Goal: Information Seeking & Learning: Check status

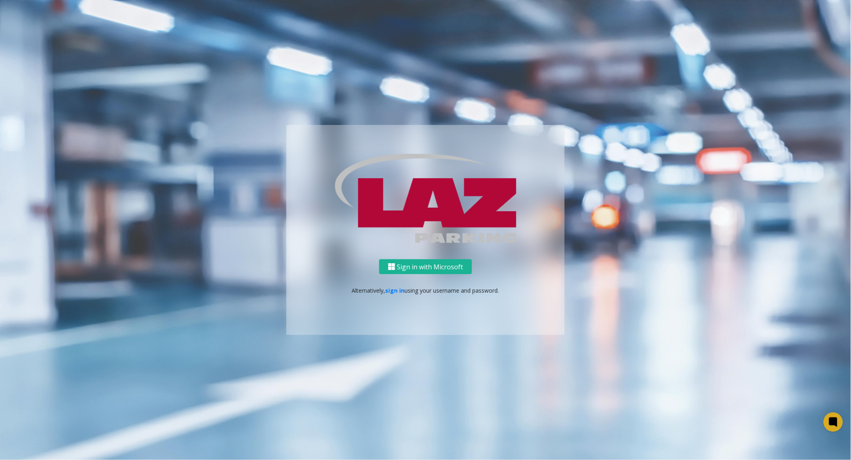
click at [194, 139] on ng-component "Sign in with Microsoft Alternatively, sign in using your username and password." at bounding box center [425, 230] width 851 height 460
click at [423, 265] on button "Sign in with Microsoft" at bounding box center [425, 266] width 93 height 15
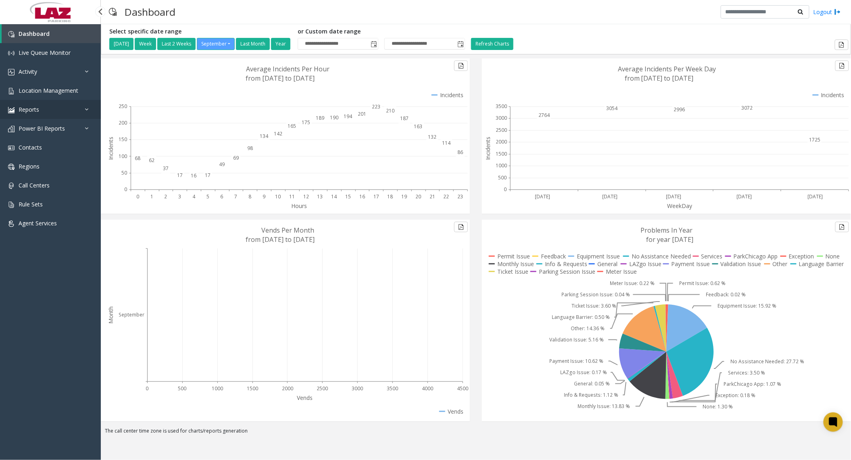
click at [23, 104] on link "Reports" at bounding box center [50, 109] width 101 height 19
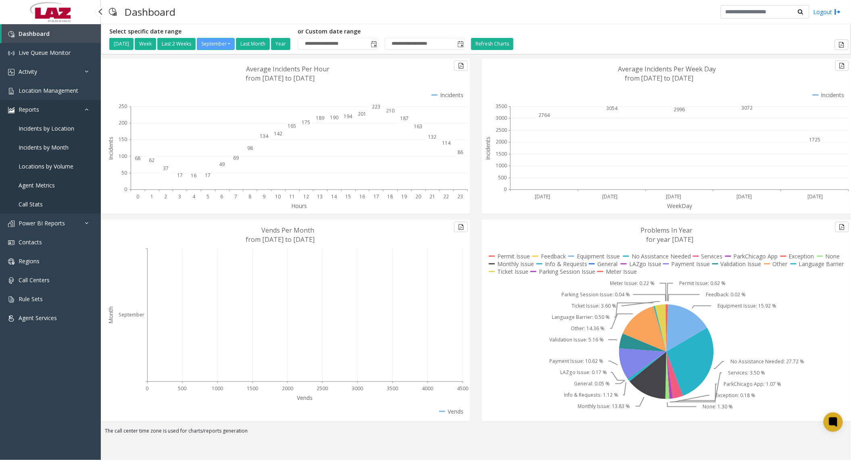
click at [52, 105] on link "Reports" at bounding box center [50, 109] width 101 height 19
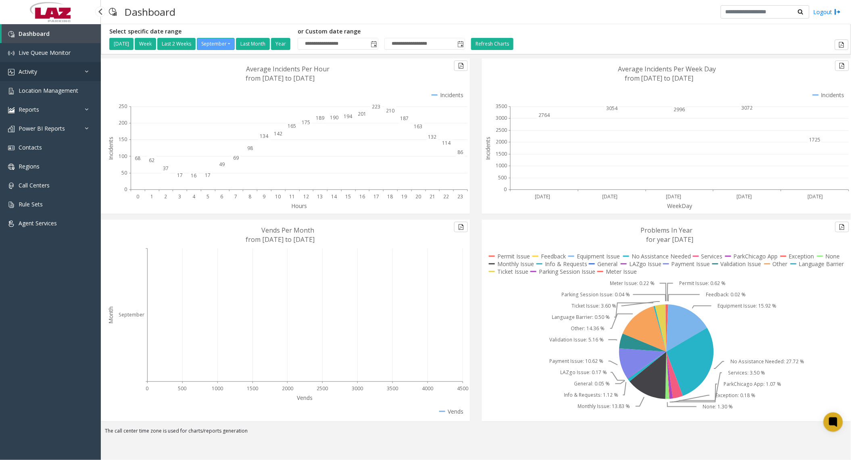
click at [55, 74] on link "Activity" at bounding box center [50, 71] width 101 height 19
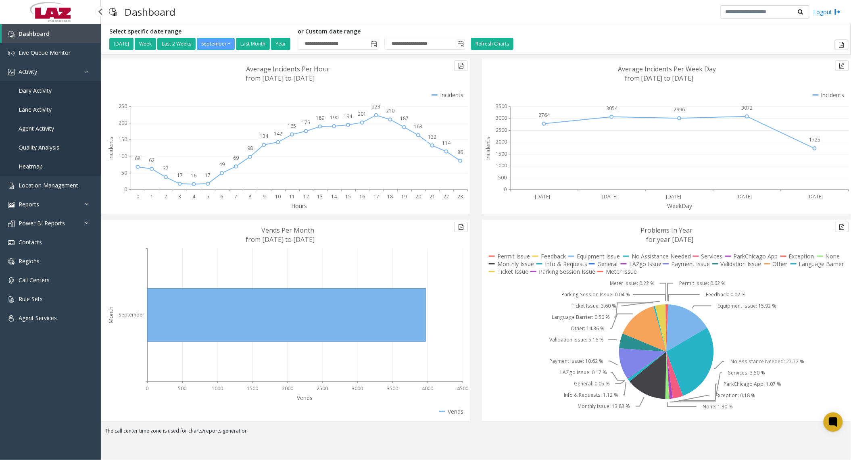
click at [45, 123] on link "Agent Activity" at bounding box center [50, 128] width 101 height 19
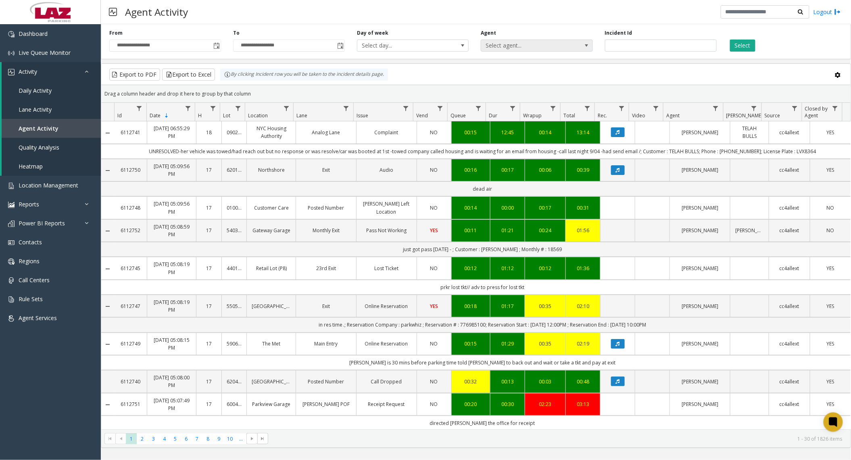
click at [502, 44] on span "Select agent..." at bounding box center [525, 45] width 89 height 11
type input "******"
click at [520, 89] on li "Austin Sanchez" at bounding box center [536, 88] width 109 height 11
click at [742, 48] on button "Select" at bounding box center [742, 46] width 25 height 12
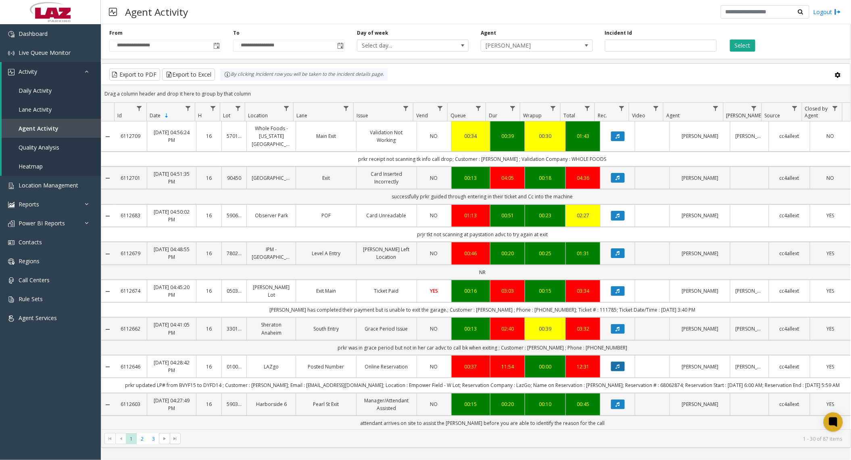
click at [611, 362] on button "Data table" at bounding box center [618, 367] width 14 height 10
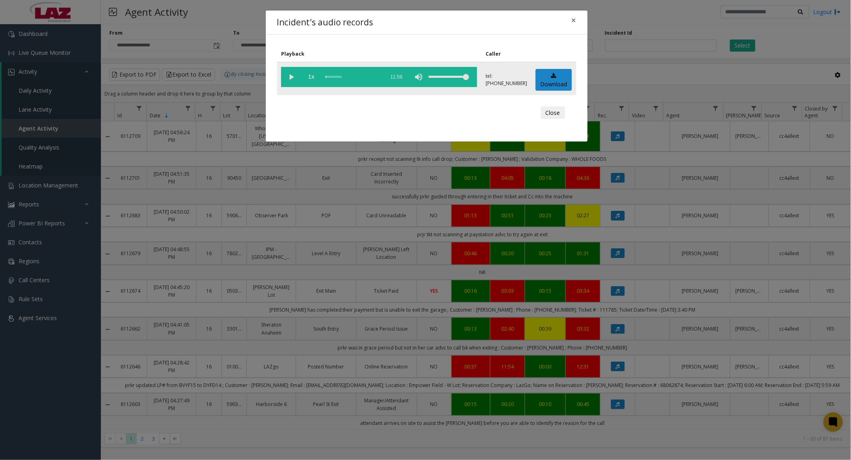
click at [292, 78] on vg-play-pause at bounding box center [291, 77] width 20 height 20
click at [337, 77] on div "scrub bar" at bounding box center [352, 77] width 55 height 20
click at [347, 77] on div "scrub bar" at bounding box center [352, 77] width 55 height 20
click at [352, 73] on div "scrub bar" at bounding box center [352, 77] width 55 height 20
click at [329, 75] on div "scrub bar" at bounding box center [352, 77] width 55 height 20
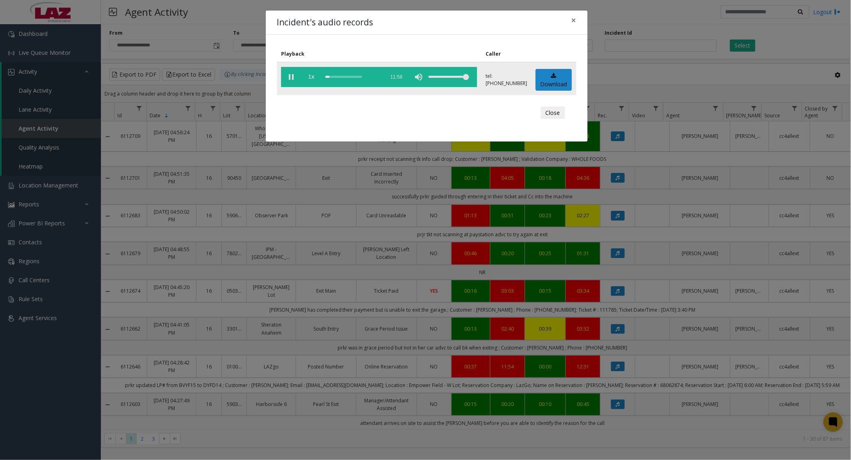
click at [326, 77] on div "scrub bar" at bounding box center [352, 77] width 55 height 20
click at [552, 112] on button "Close" at bounding box center [553, 112] width 24 height 13
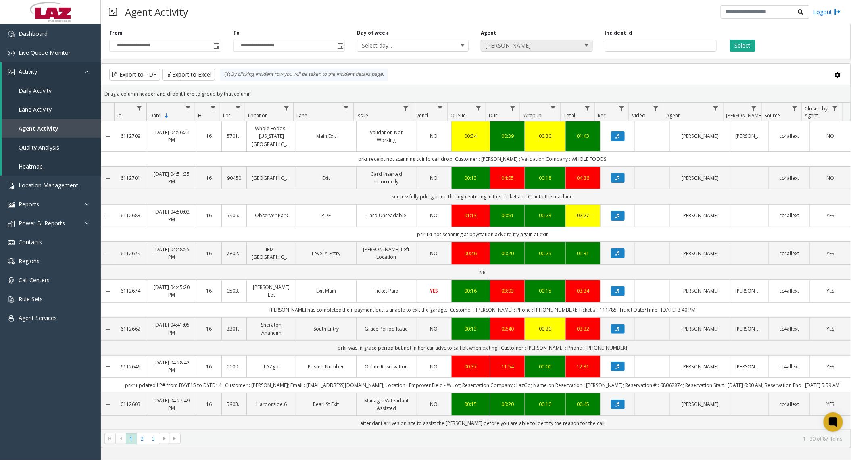
click at [543, 48] on span "[PERSON_NAME]" at bounding box center [525, 45] width 89 height 11
type input "****"
drag, startPoint x: 555, startPoint y: 94, endPoint x: 563, endPoint y: 92, distance: 8.3
click at [555, 94] on li "Gian Myvett" at bounding box center [536, 90] width 109 height 11
click at [749, 44] on button "Select" at bounding box center [742, 46] width 25 height 12
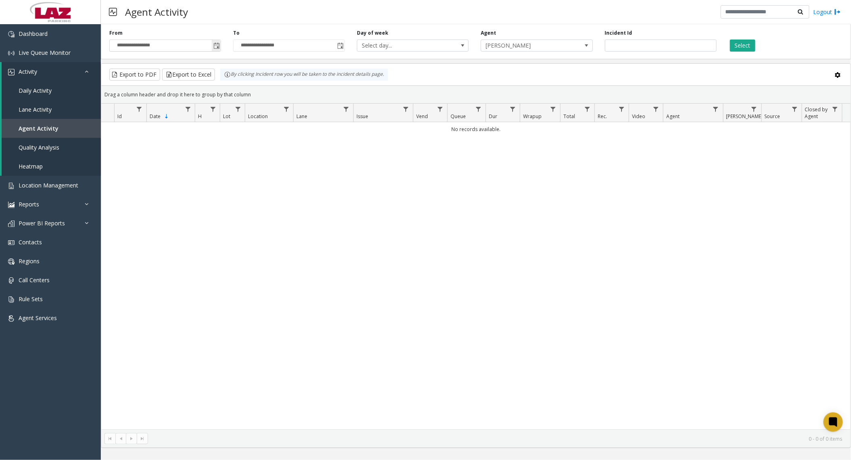
click at [218, 46] on span "Toggle popup" at bounding box center [216, 46] width 6 height 6
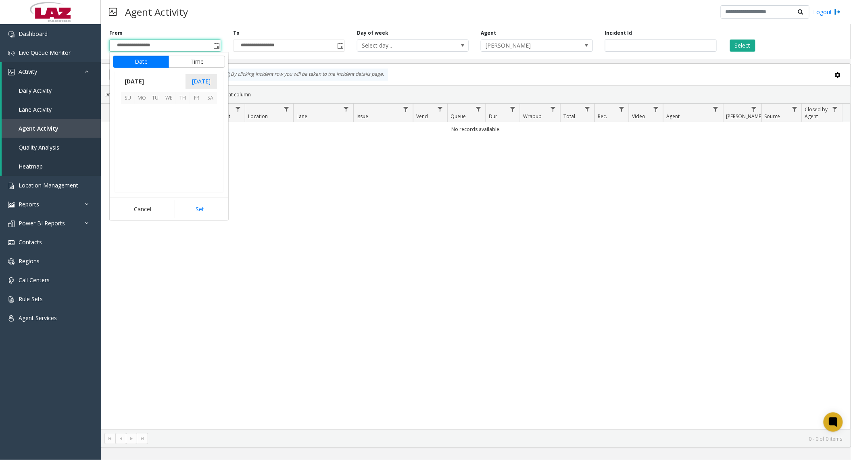
scroll to position [144738, 0]
click at [178, 111] on span "4" at bounding box center [183, 111] width 14 height 14
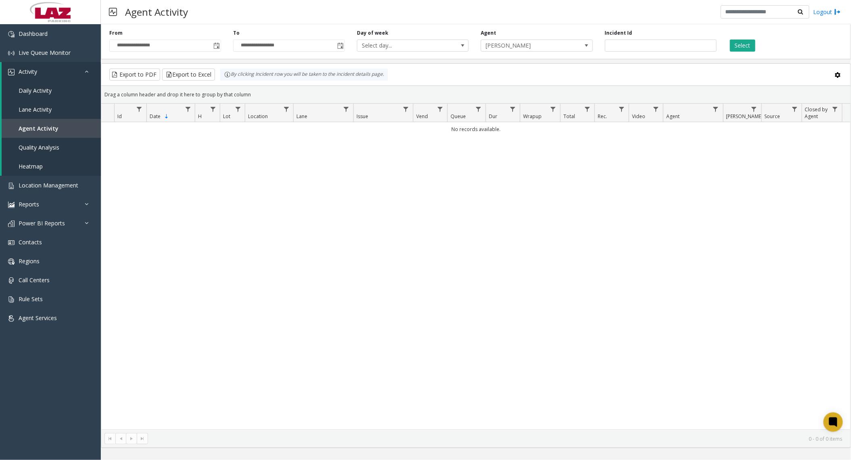
click at [252, 31] on div "**********" at bounding box center [289, 40] width 124 height 22
